Goal: Task Accomplishment & Management: Manage account settings

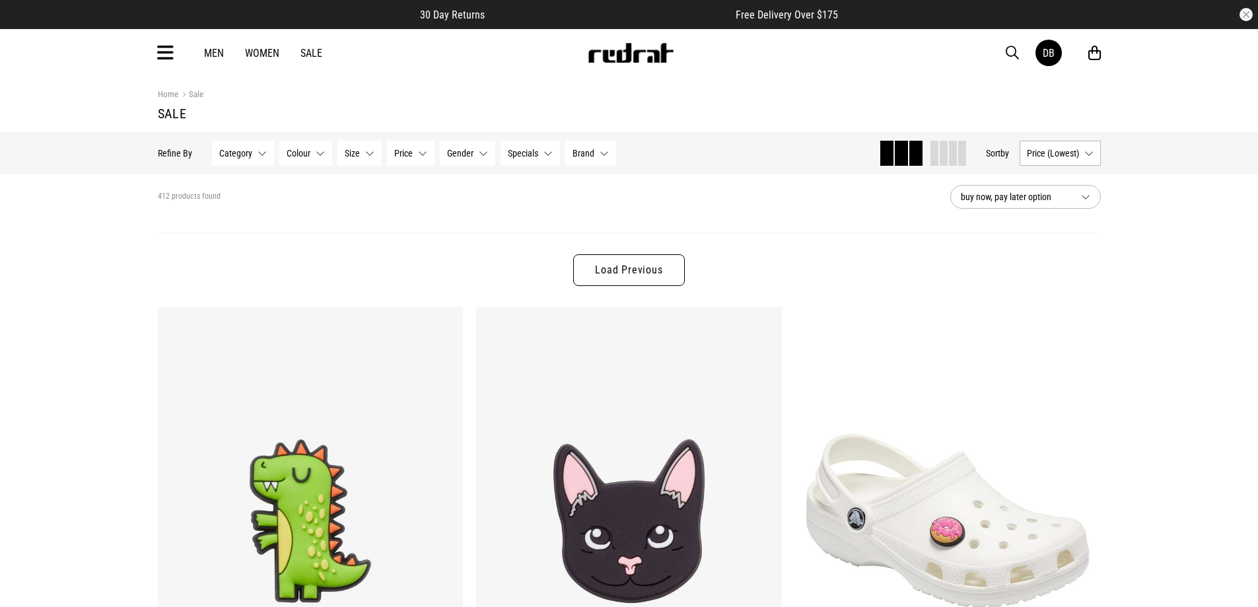
click at [163, 52] on icon at bounding box center [165, 53] width 17 height 22
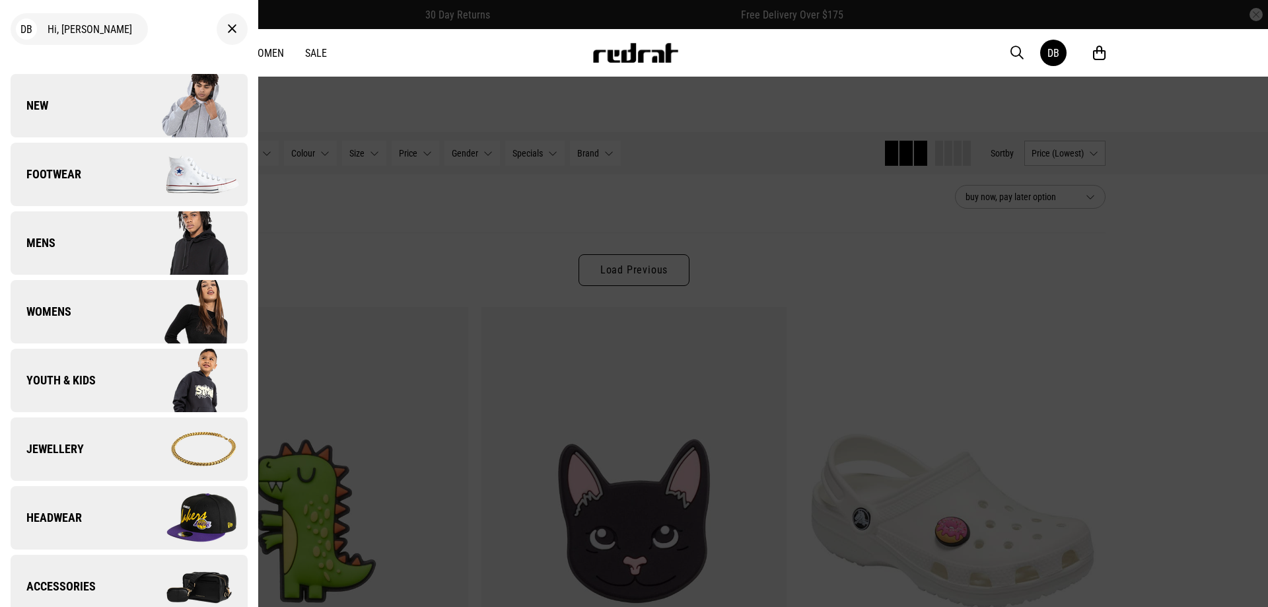
click at [28, 34] on div "DB" at bounding box center [26, 28] width 21 height 21
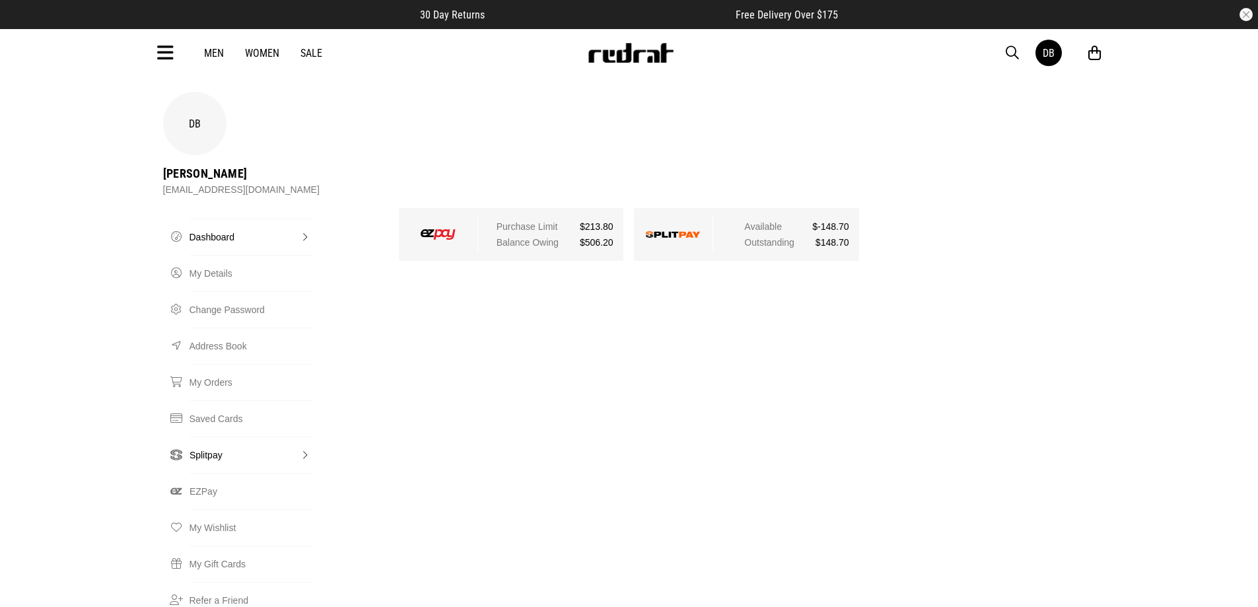
click at [203, 437] on link "Splitpay" at bounding box center [251, 455] width 123 height 36
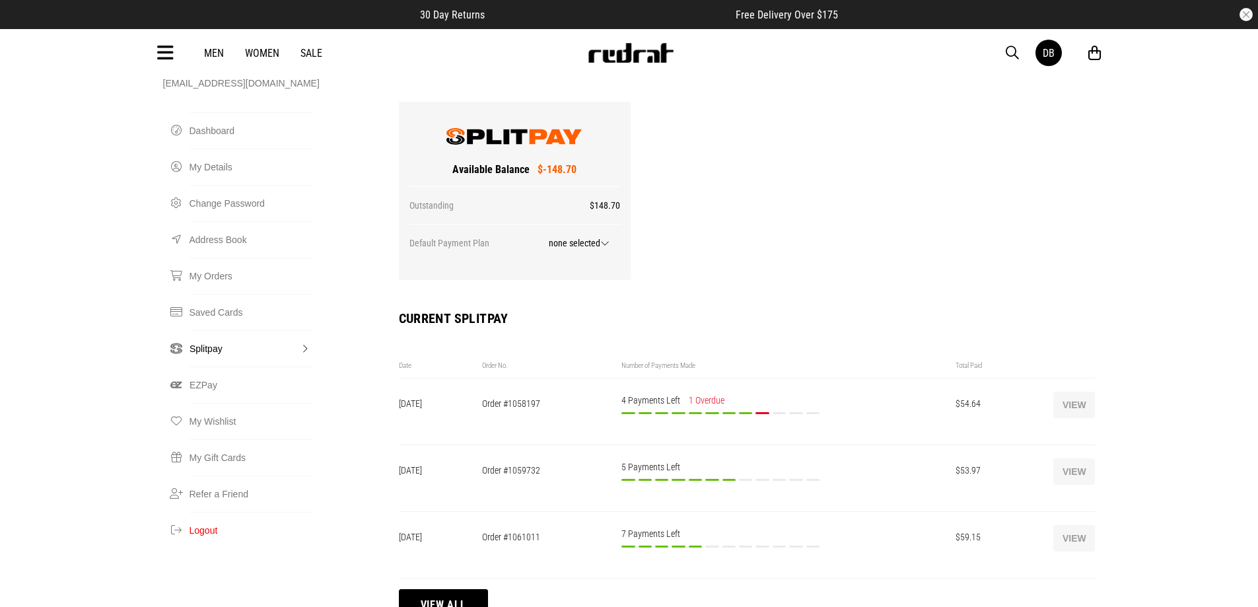
scroll to position [132, 0]
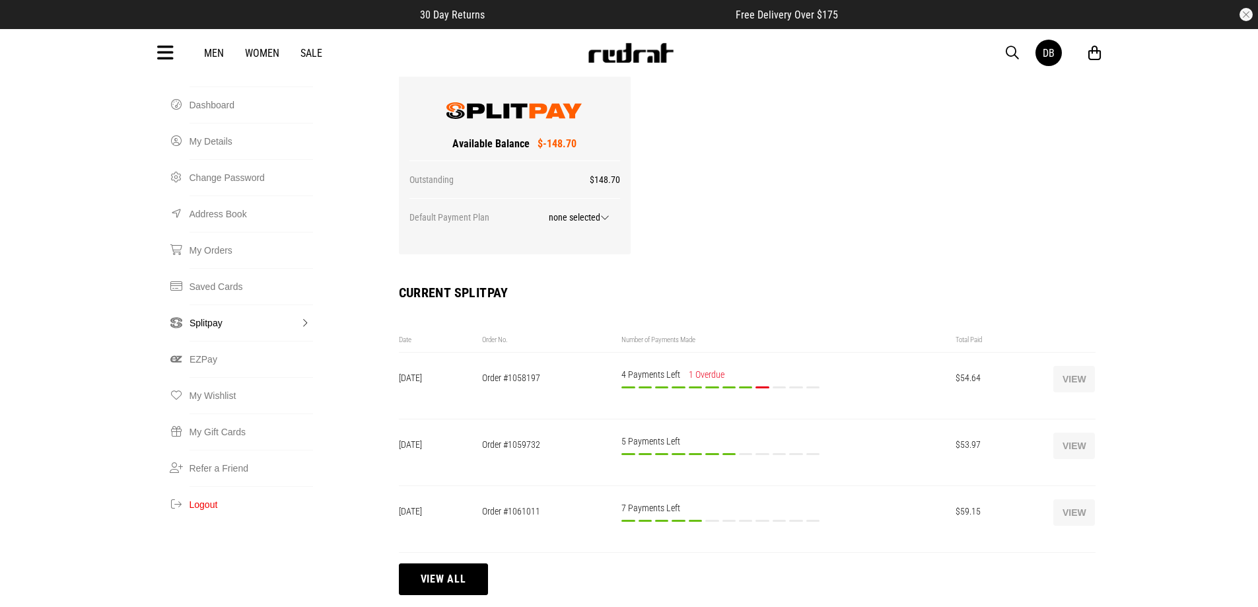
click at [1086, 366] on button "View" at bounding box center [1074, 379] width 42 height 26
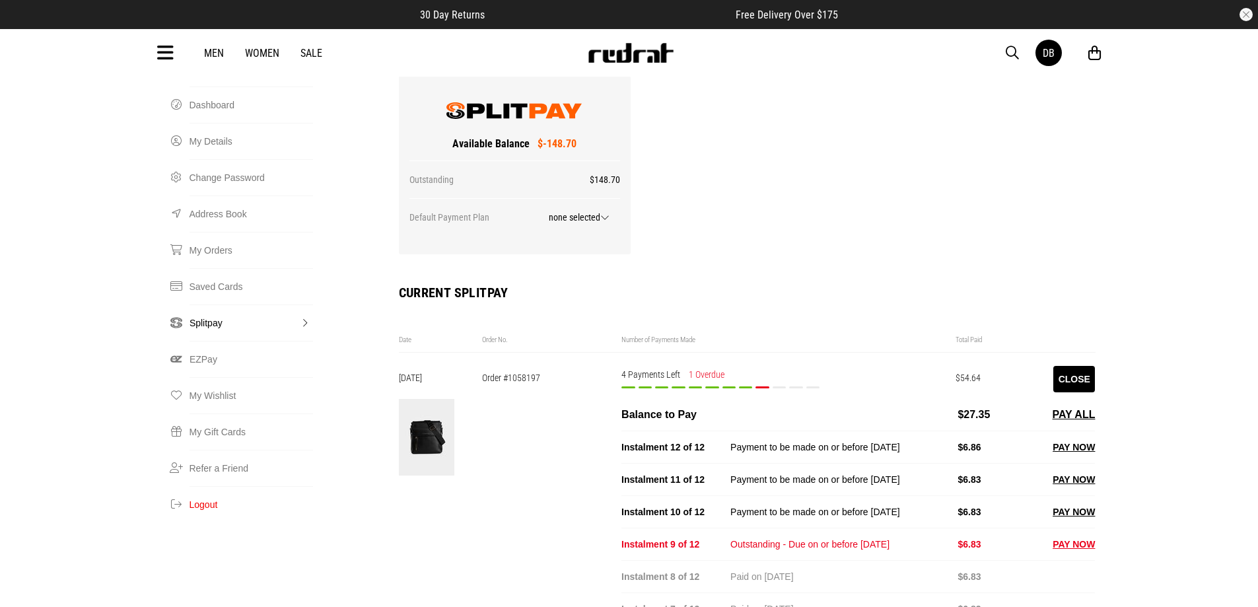
click at [1074, 536] on button "PAY NOW" at bounding box center [1074, 544] width 42 height 16
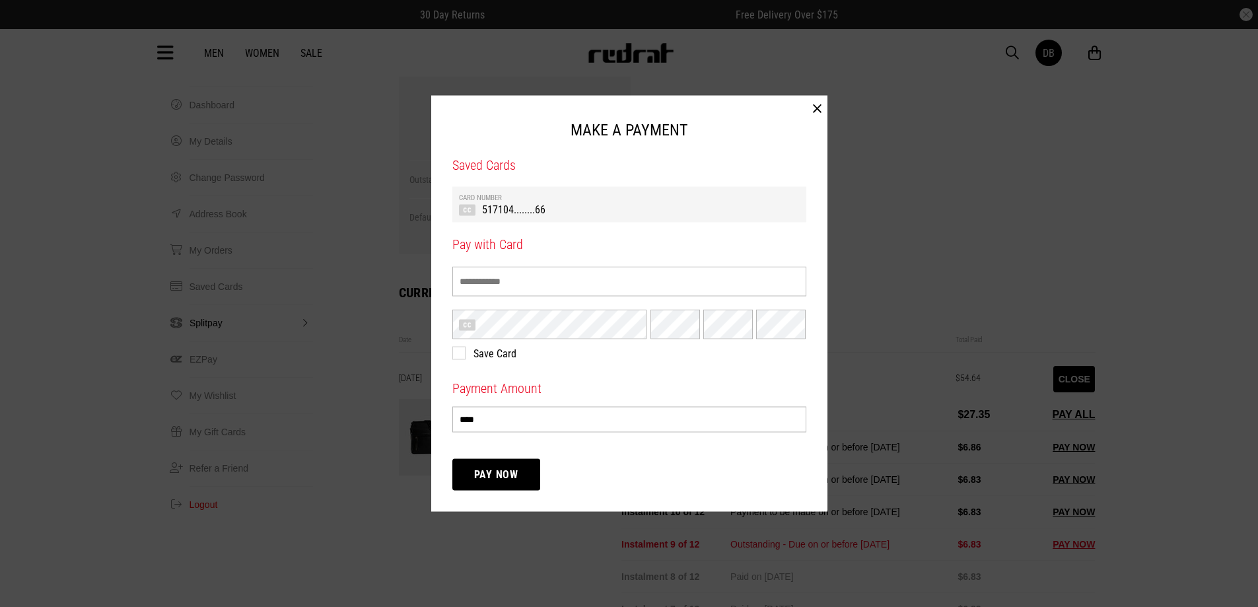
click at [516, 468] on button "Pay Now" at bounding box center [496, 475] width 88 height 32
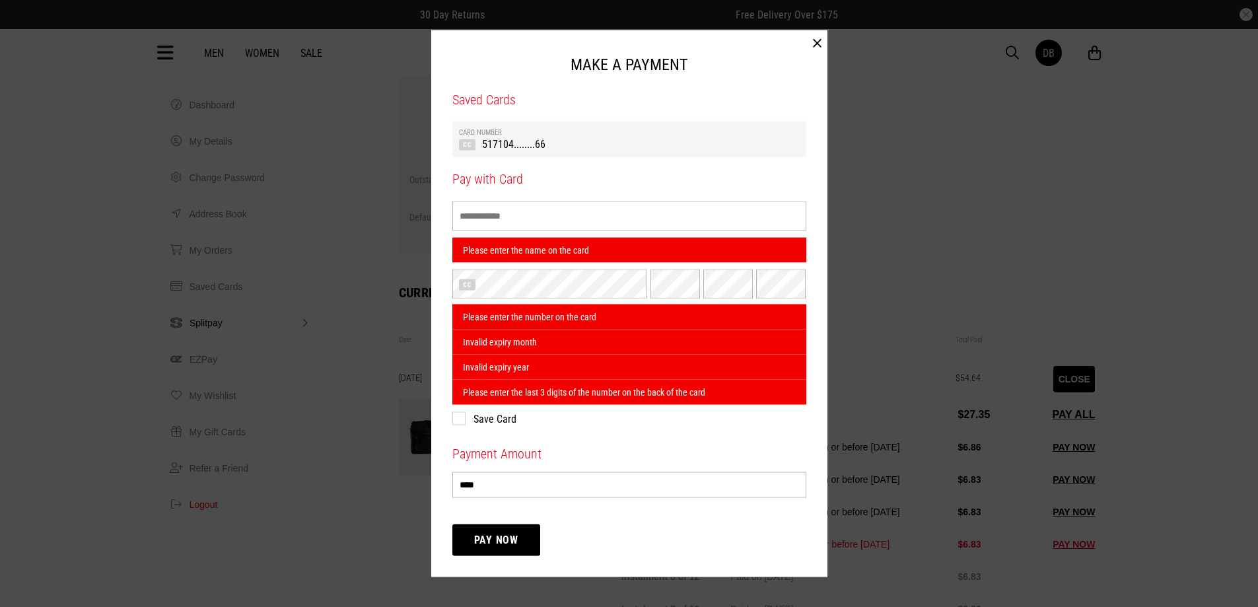
click at [514, 150] on td "517104........66" at bounding box center [629, 144] width 341 height 14
click at [511, 545] on button "Pay Now" at bounding box center [496, 540] width 88 height 32
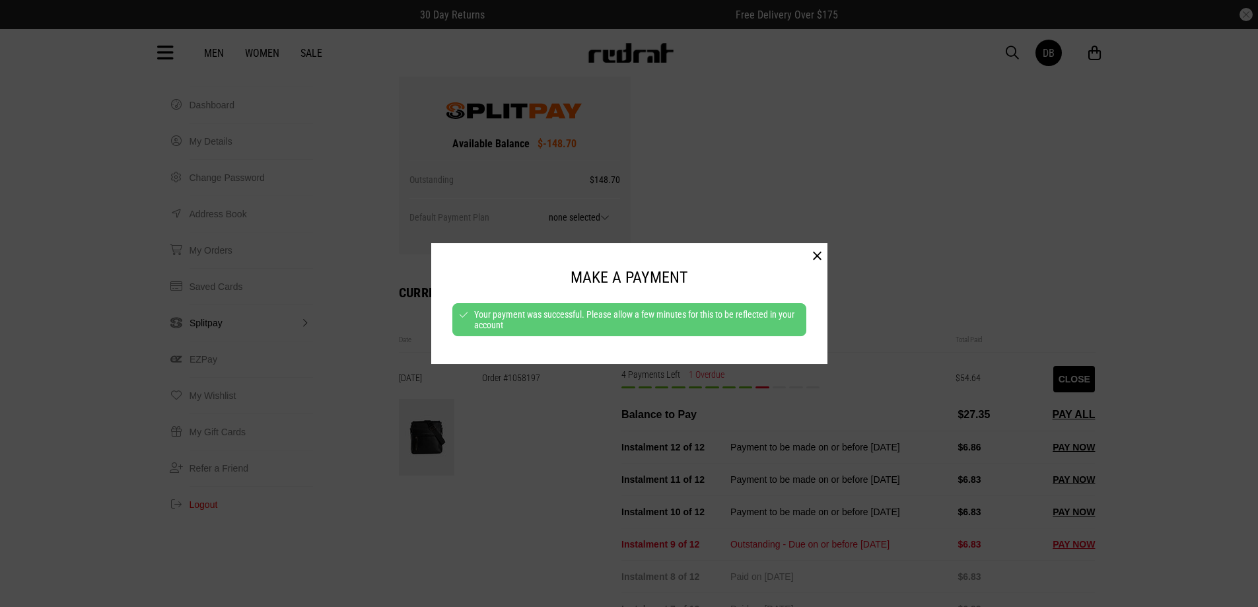
click at [820, 251] on button "button" at bounding box center [817, 256] width 20 height 26
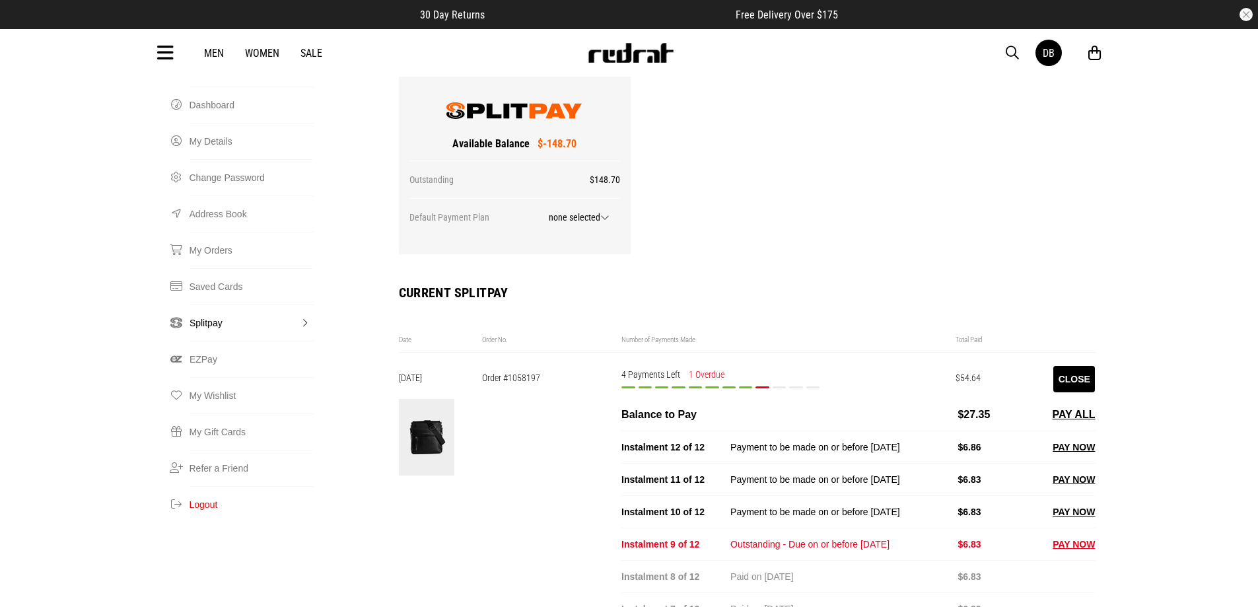
click at [1072, 366] on button "Close" at bounding box center [1074, 379] width 42 height 26
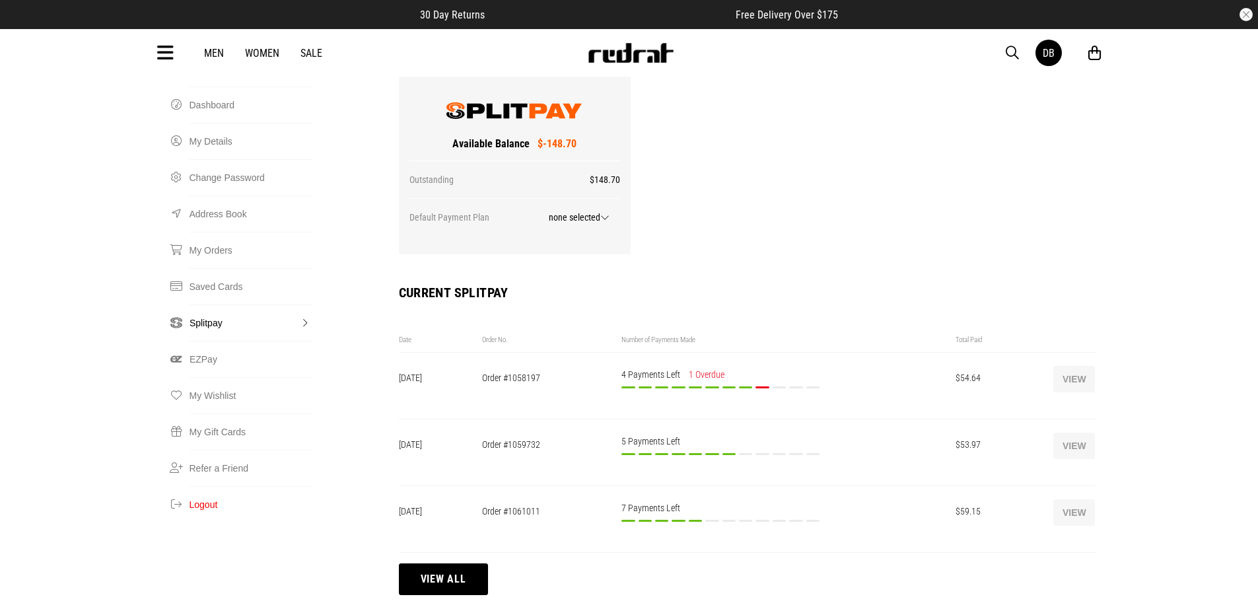
click at [1076, 499] on button "View" at bounding box center [1074, 512] width 42 height 26
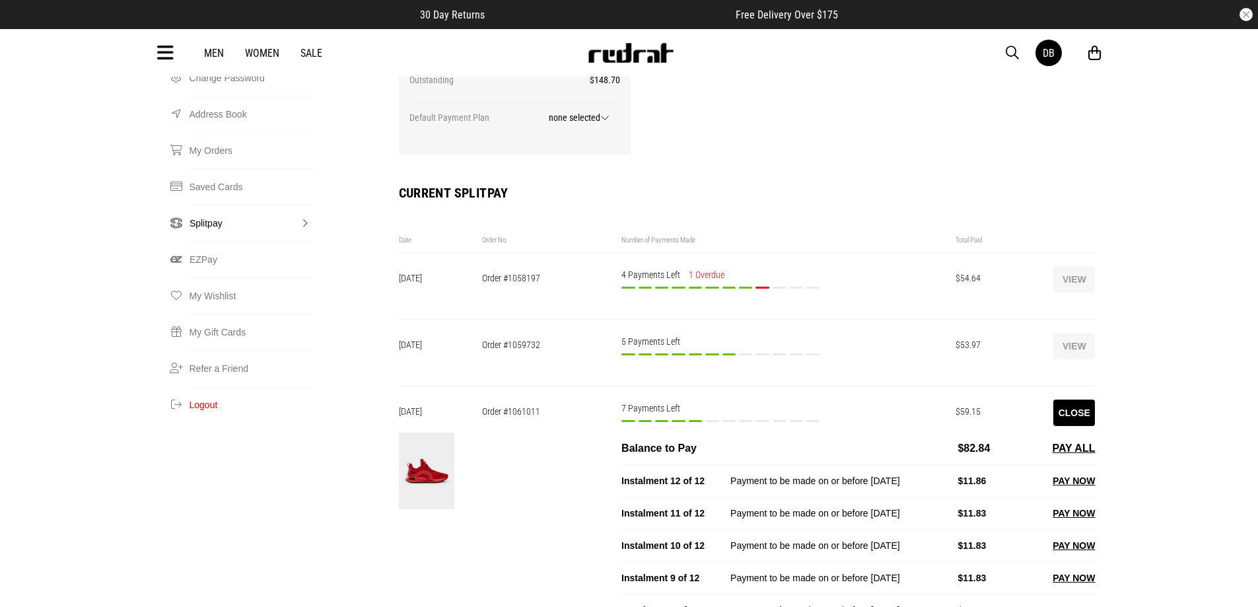
scroll to position [66, 0]
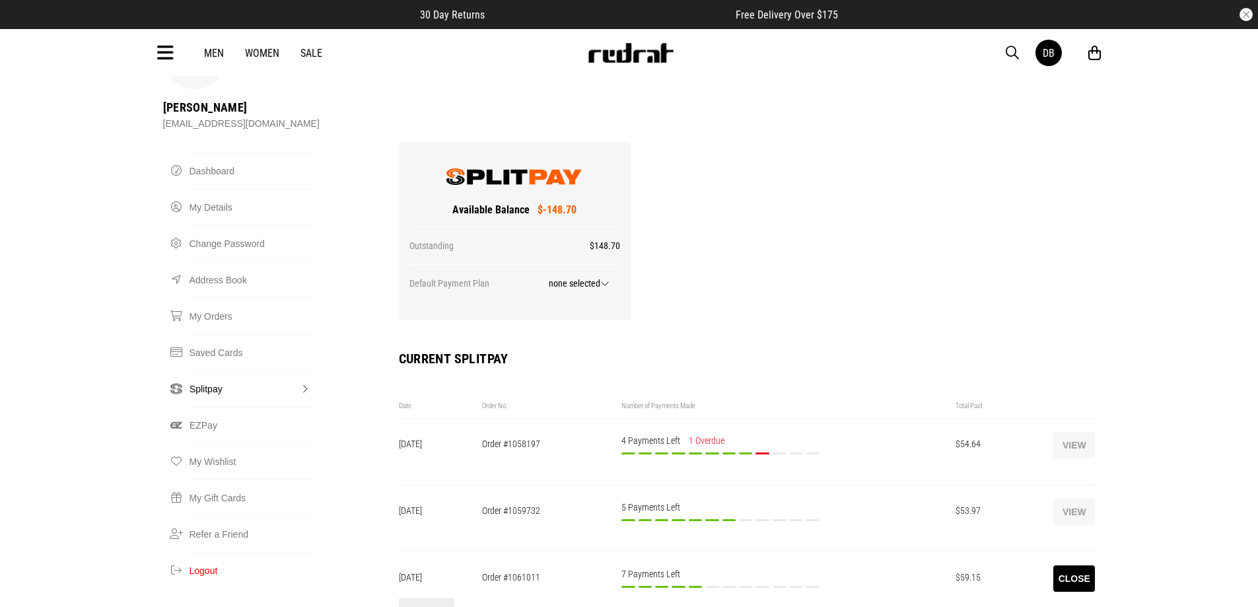
click at [1065, 432] on button "View" at bounding box center [1074, 445] width 42 height 26
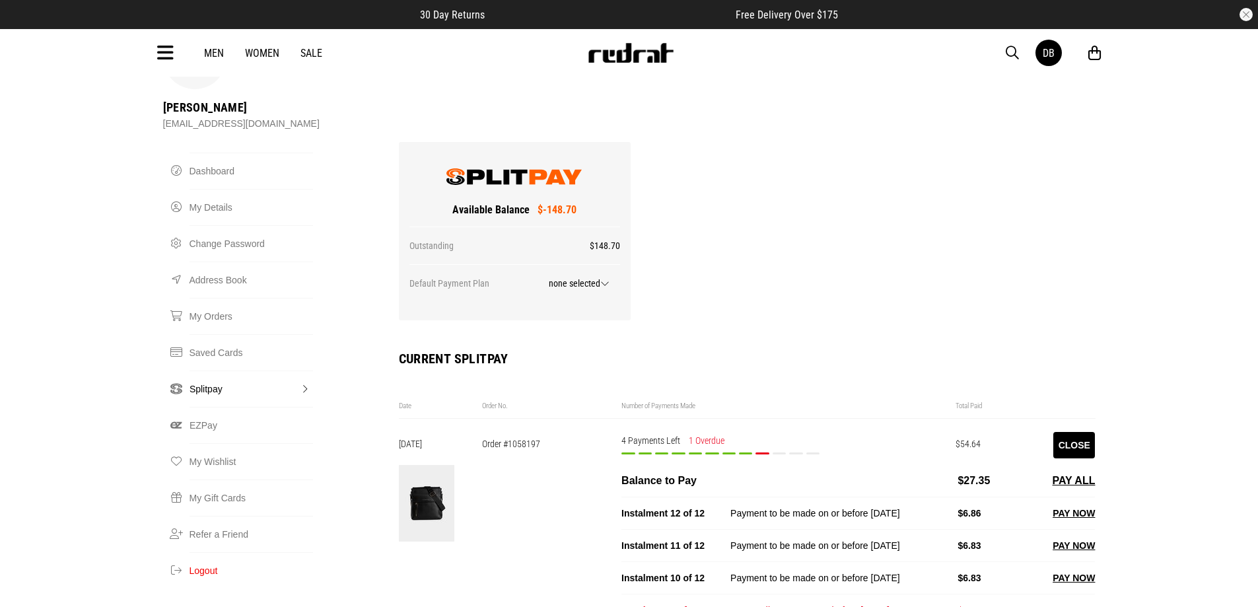
click at [1068, 432] on button "Close" at bounding box center [1074, 445] width 42 height 26
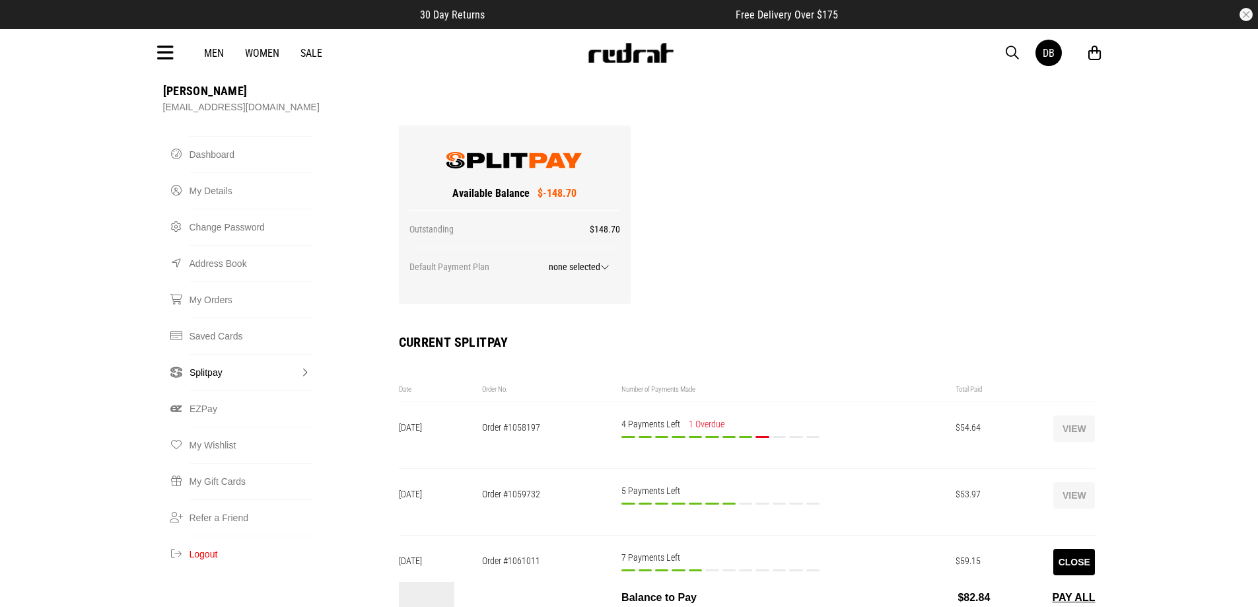
scroll to position [330, 0]
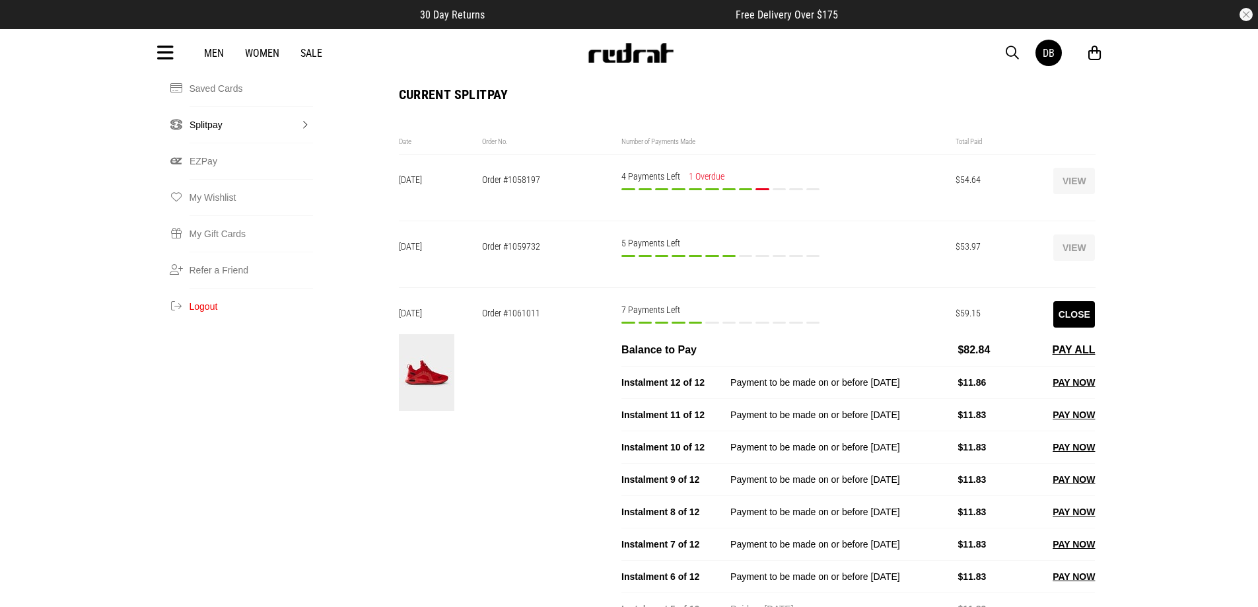
drag, startPoint x: 1142, startPoint y: 114, endPoint x: 1135, endPoint y: 137, distance: 24.2
click at [1142, 114] on div "DB Daril Brown dazbrown84313@gmail.com Splitpay Dashboard My Details Change Pas…" at bounding box center [629, 514] width 1258 height 1504
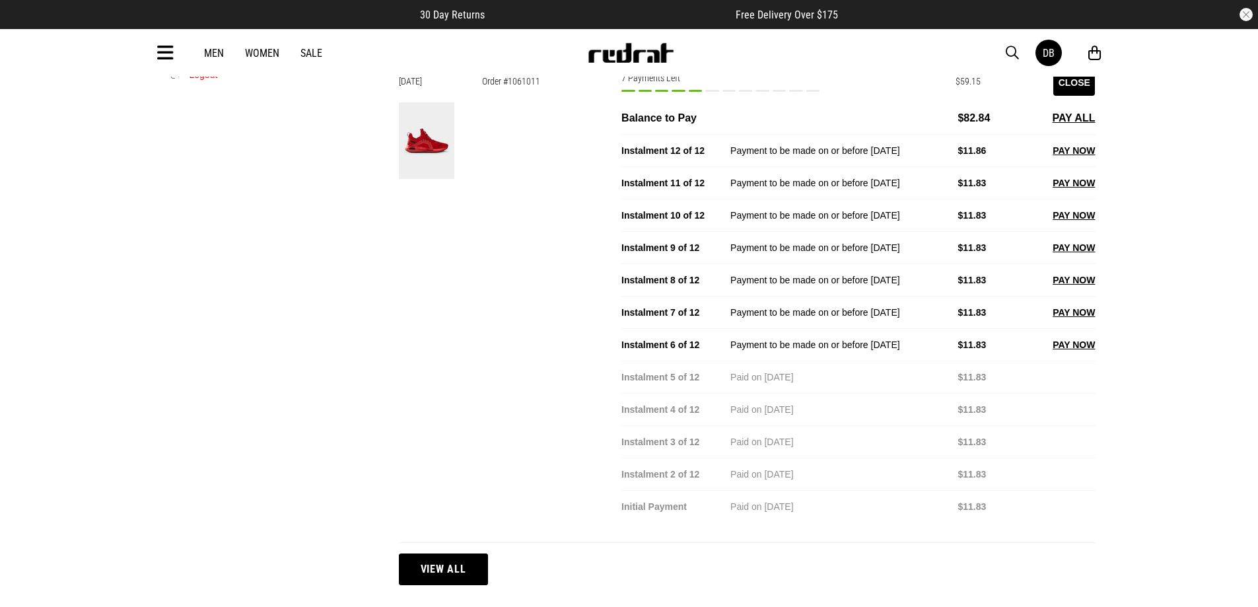
scroll to position [396, 0]
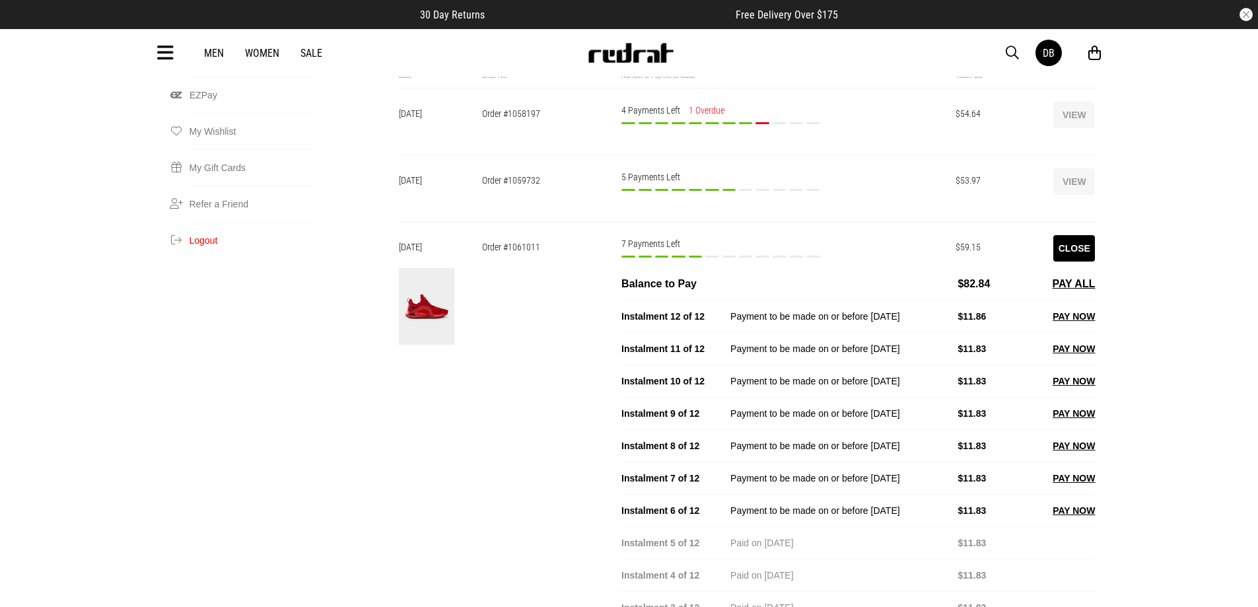
click at [1075, 235] on button "Close" at bounding box center [1074, 248] width 42 height 26
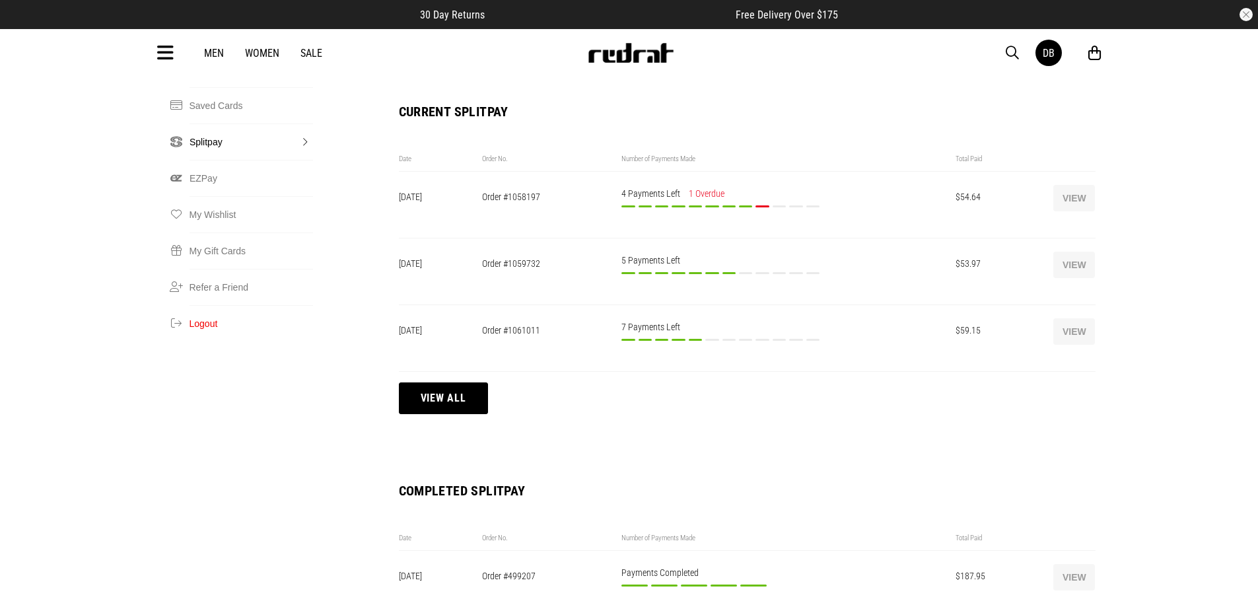
scroll to position [198, 0]
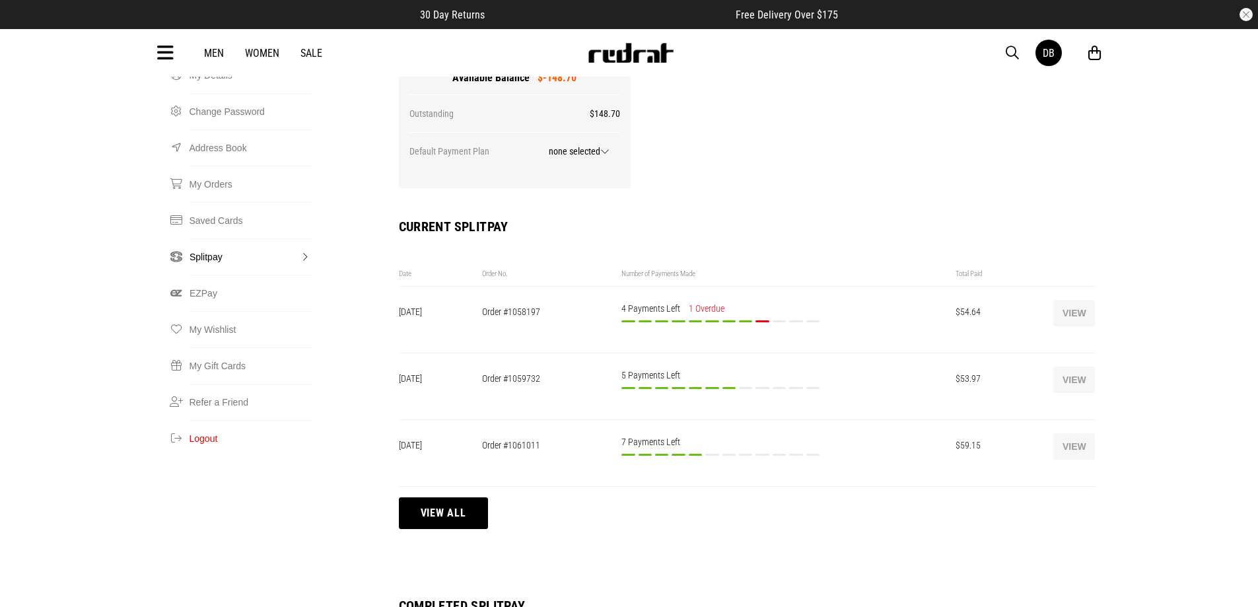
click at [1088, 367] on button "View" at bounding box center [1074, 380] width 42 height 26
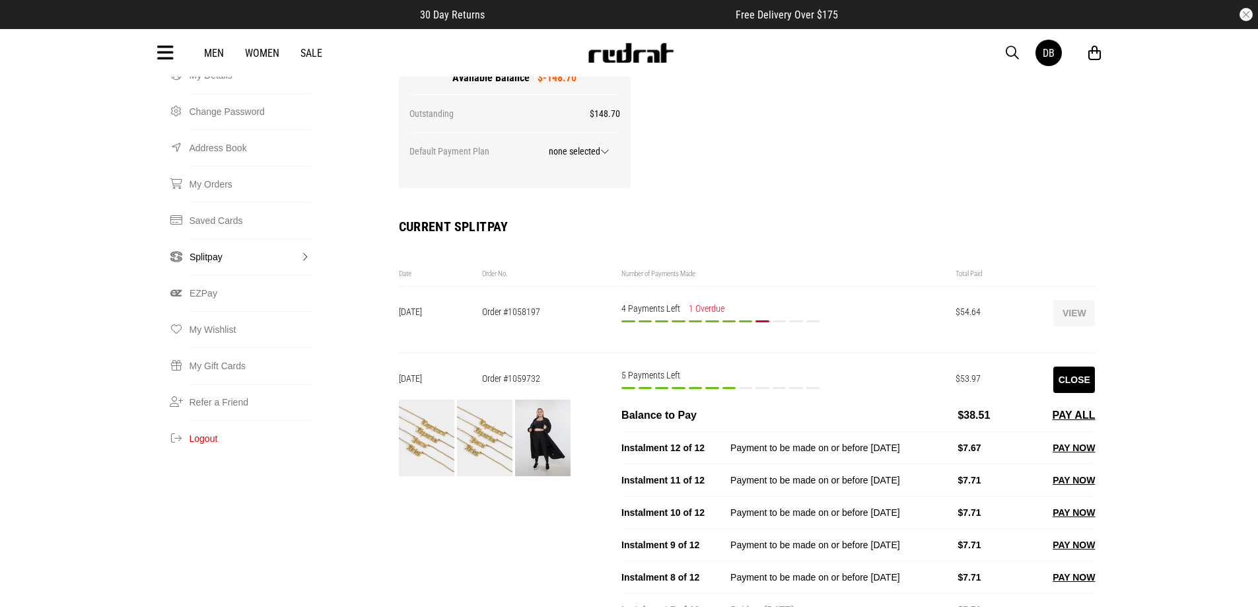
click at [1083, 367] on button "Close" at bounding box center [1074, 380] width 42 height 26
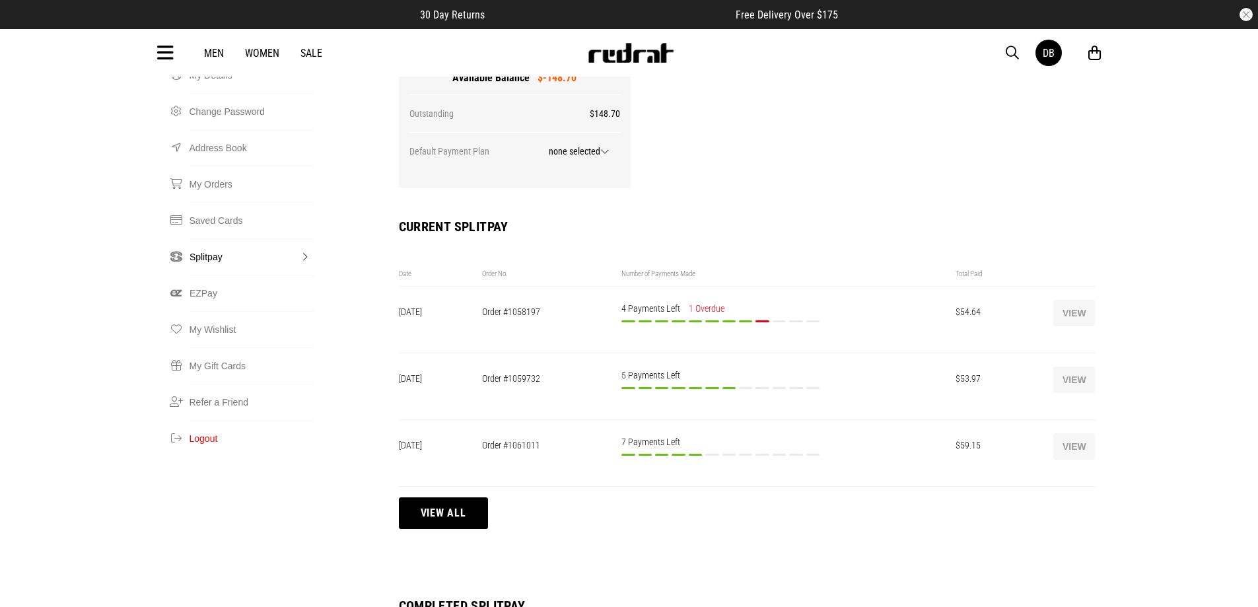
click at [1192, 227] on div "DB Daril Brown dazbrown84313@gmail.com Splitpay Dashboard My Details Change Pas…" at bounding box center [629, 436] width 1258 height 1084
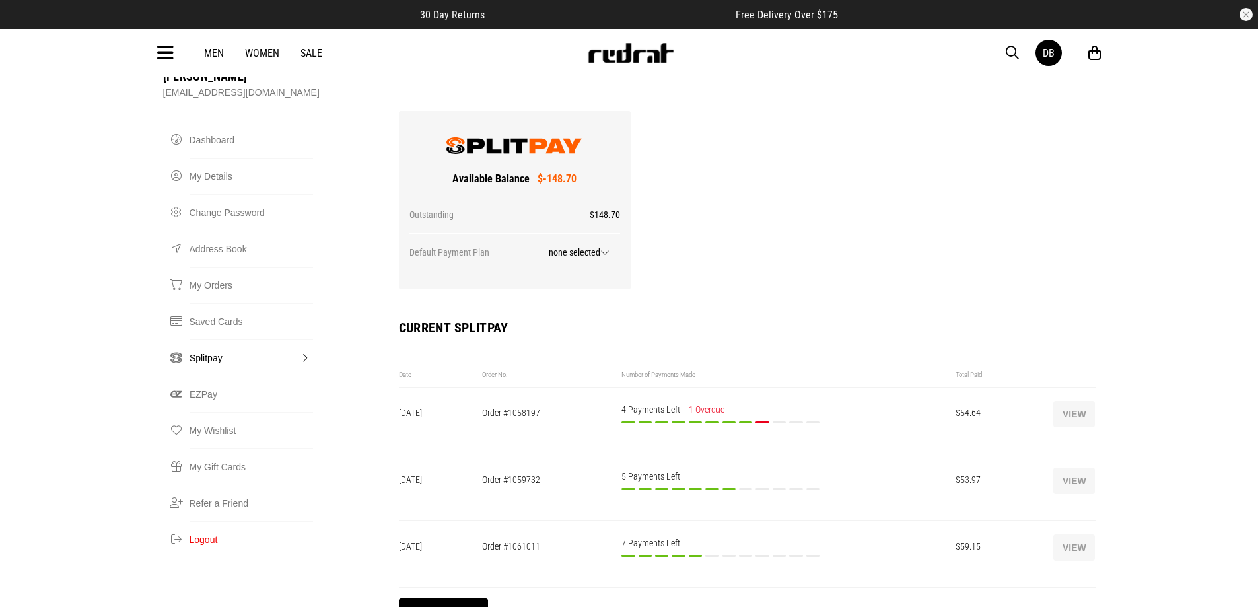
scroll to position [0, 0]
